Goal: Task Accomplishment & Management: Use online tool/utility

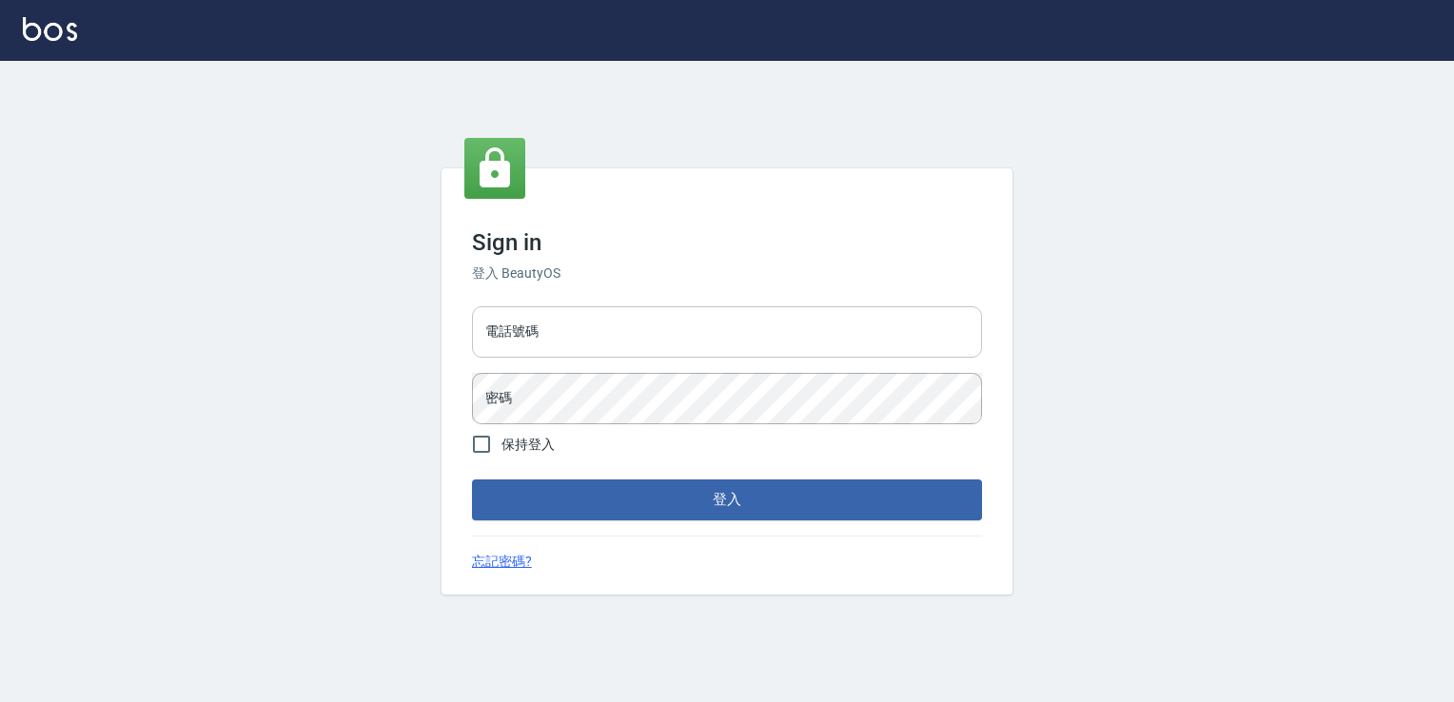
click at [685, 343] on input "電話號碼" at bounding box center [727, 331] width 510 height 51
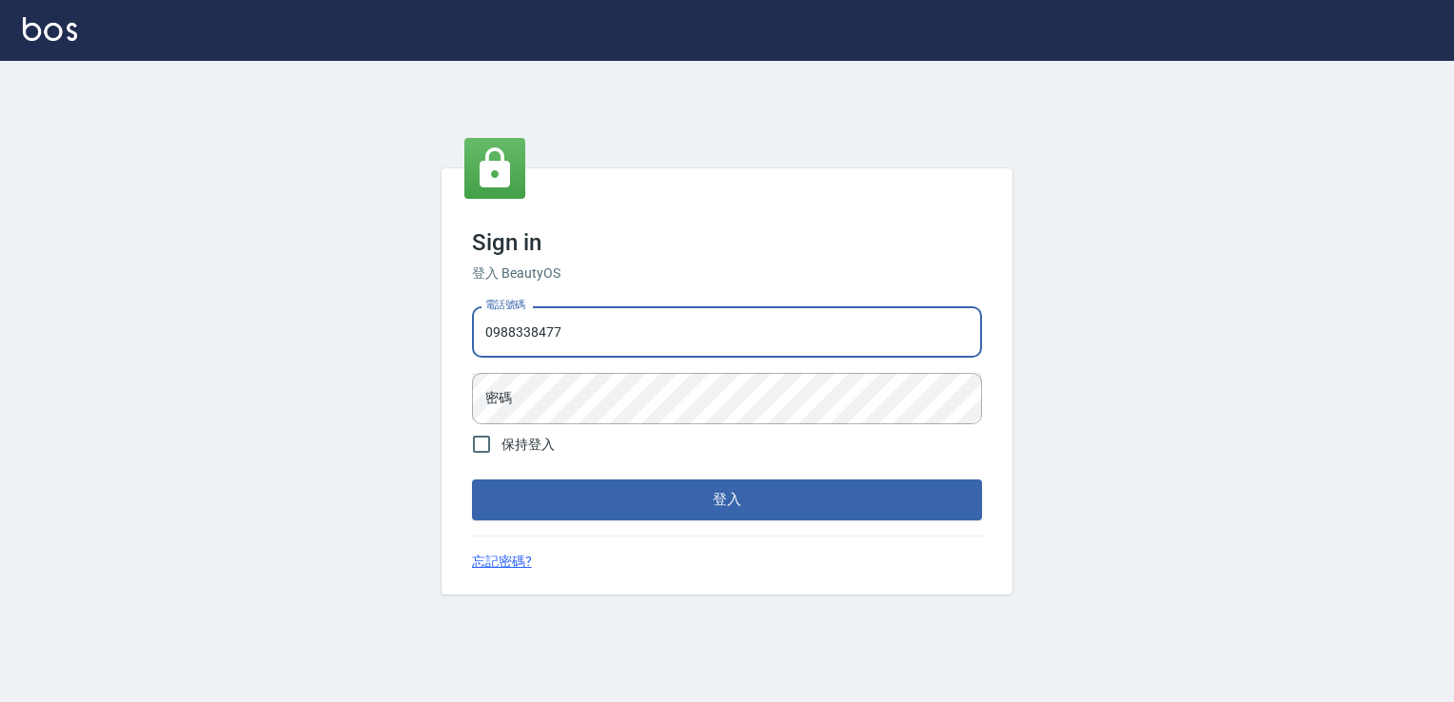
type input "0988338477"
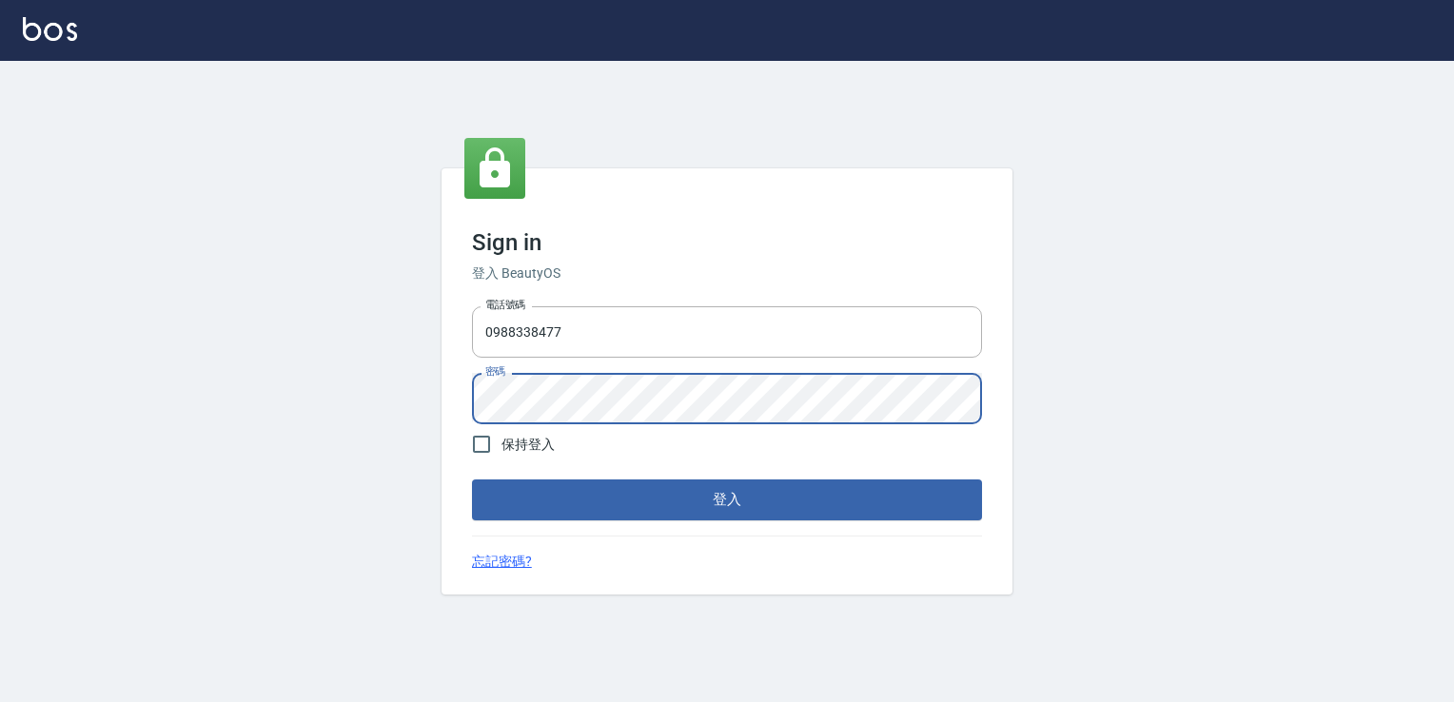
click at [472, 480] on button "登入" at bounding box center [727, 500] width 510 height 40
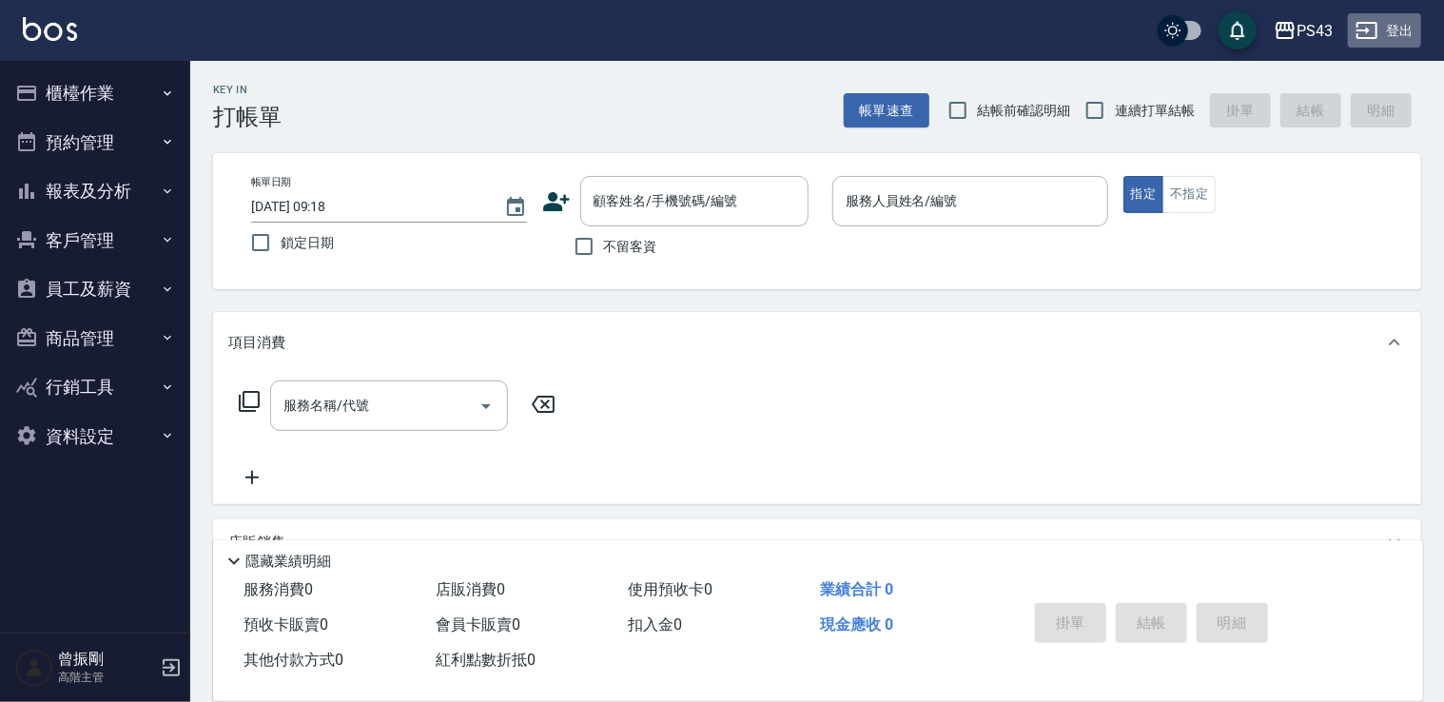
click at [1385, 33] on button "登出" at bounding box center [1384, 30] width 73 height 35
